Goal: Find specific page/section: Find specific page/section

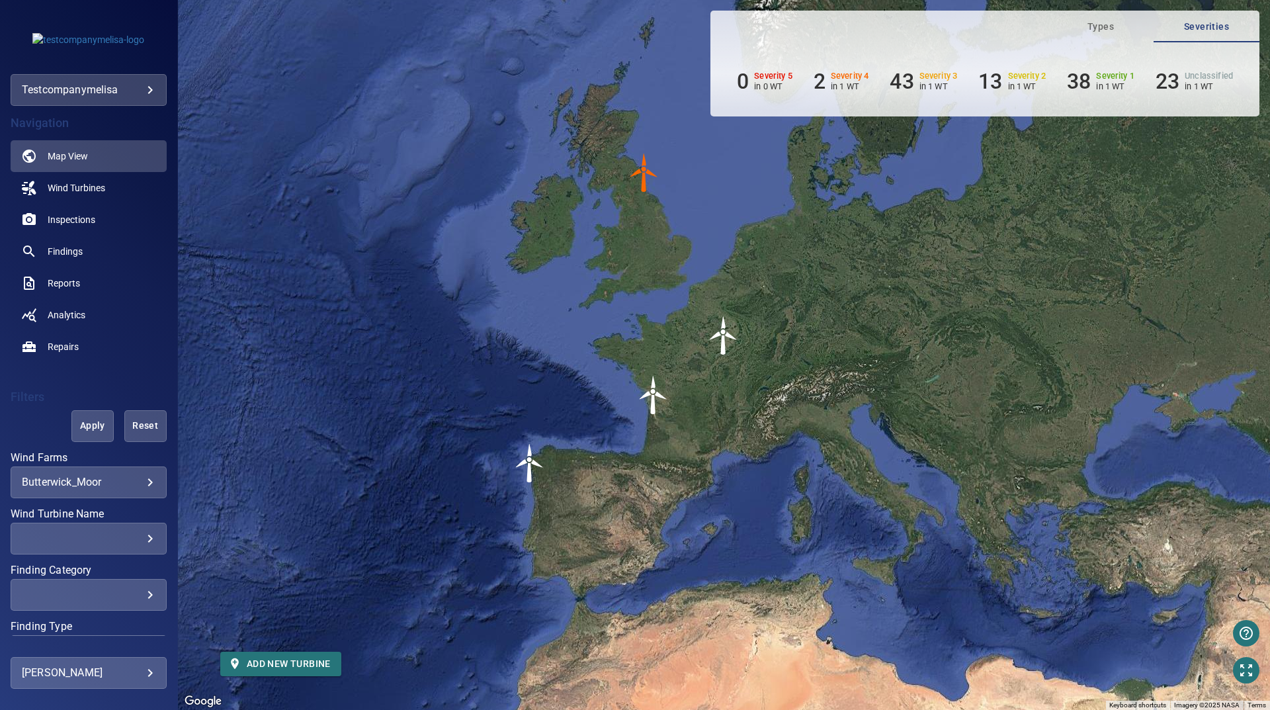
click at [97, 665] on body "**********" at bounding box center [635, 355] width 1270 height 710
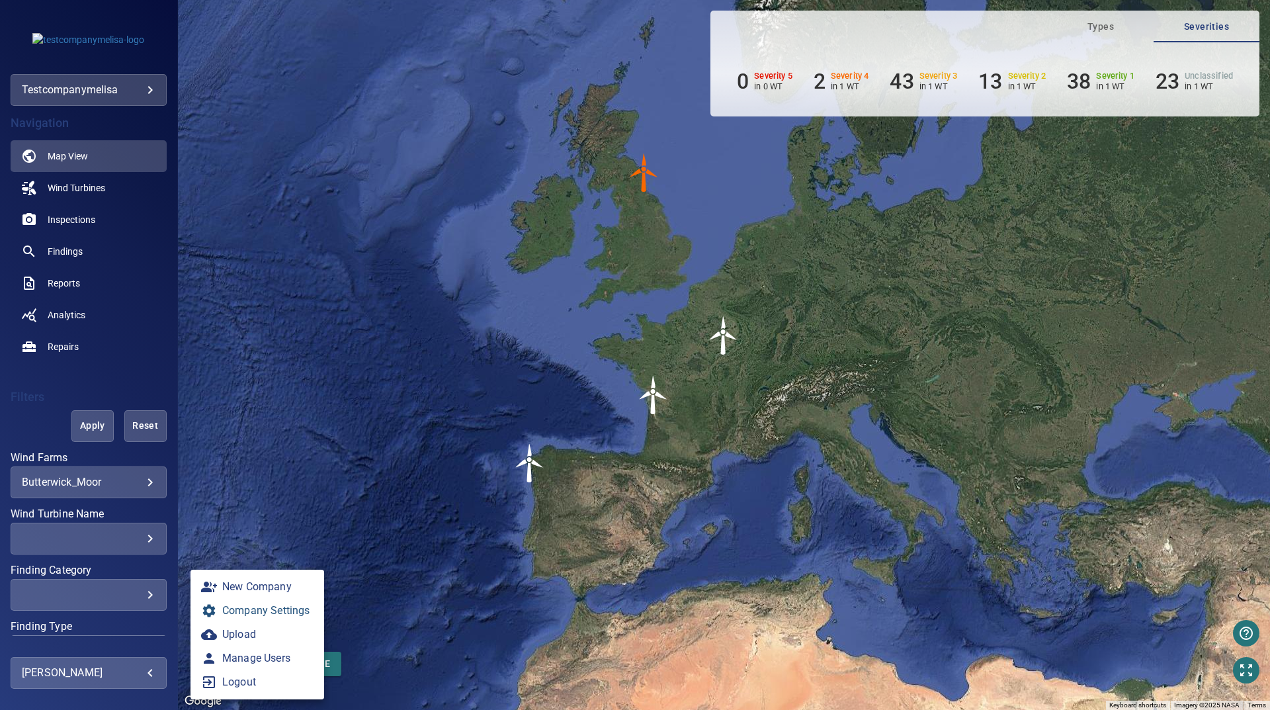
click at [269, 606] on link "Company Settings" at bounding box center [258, 611] width 134 height 24
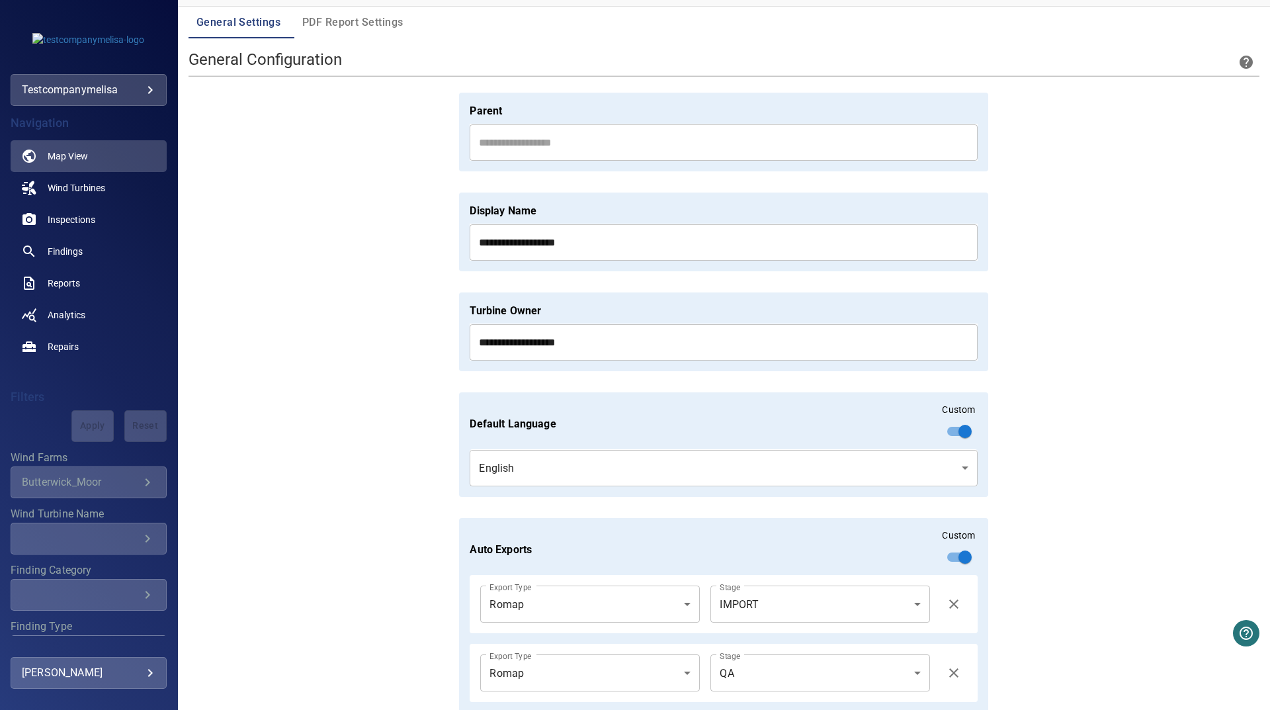
scroll to position [79, 0]
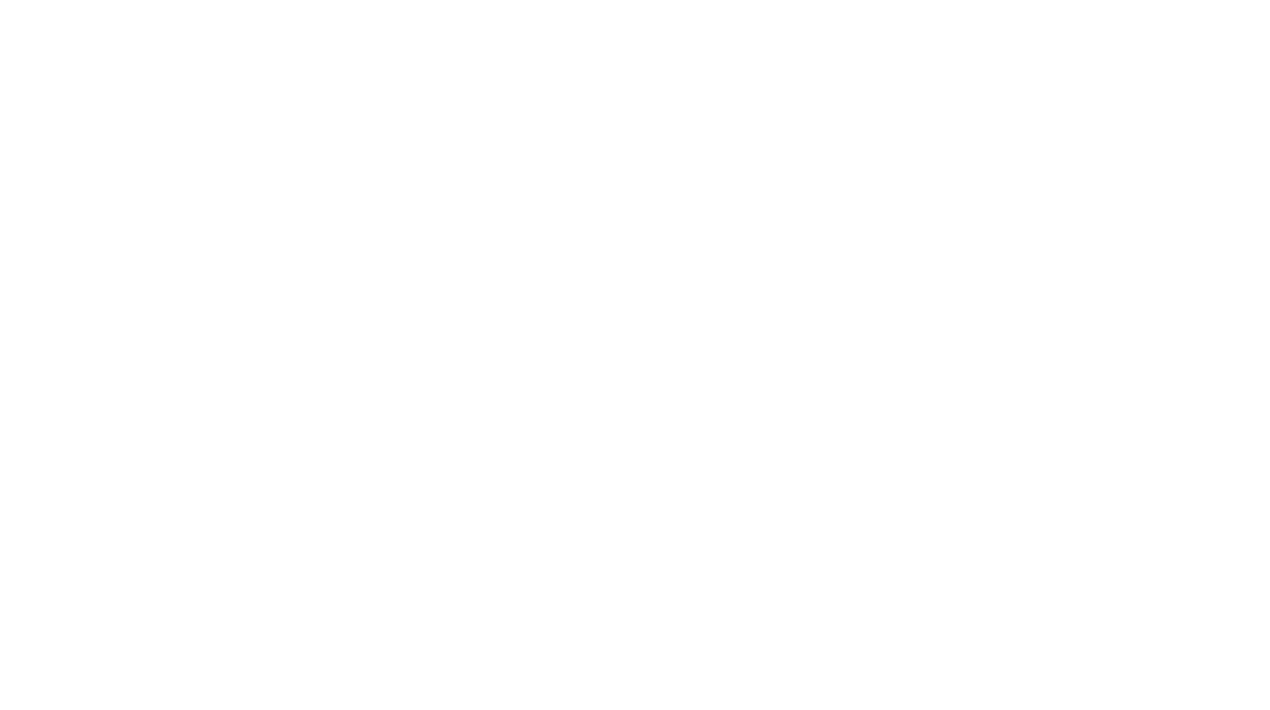
click at [721, 0] on html at bounding box center [635, 0] width 1270 height 0
